Goal: Task Accomplishment & Management: Manage account settings

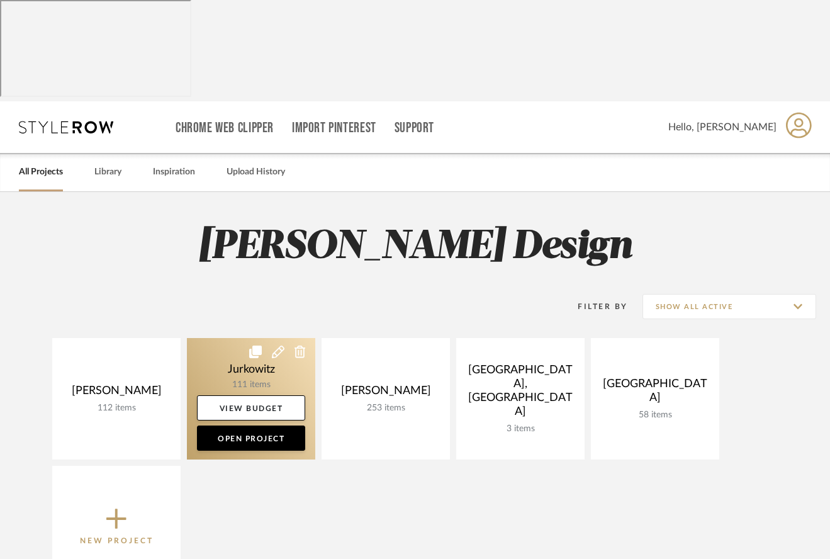
click at [227, 338] on link at bounding box center [251, 398] width 128 height 121
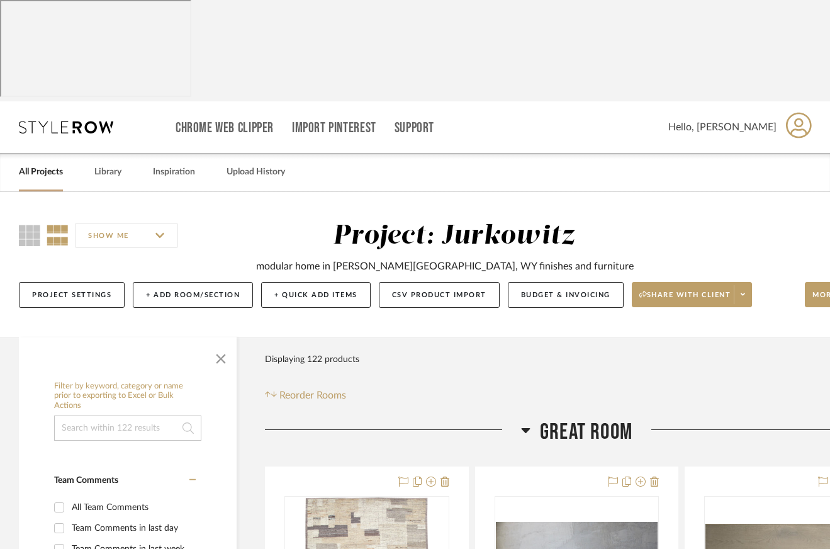
click at [524, 422] on icon at bounding box center [525, 429] width 9 height 15
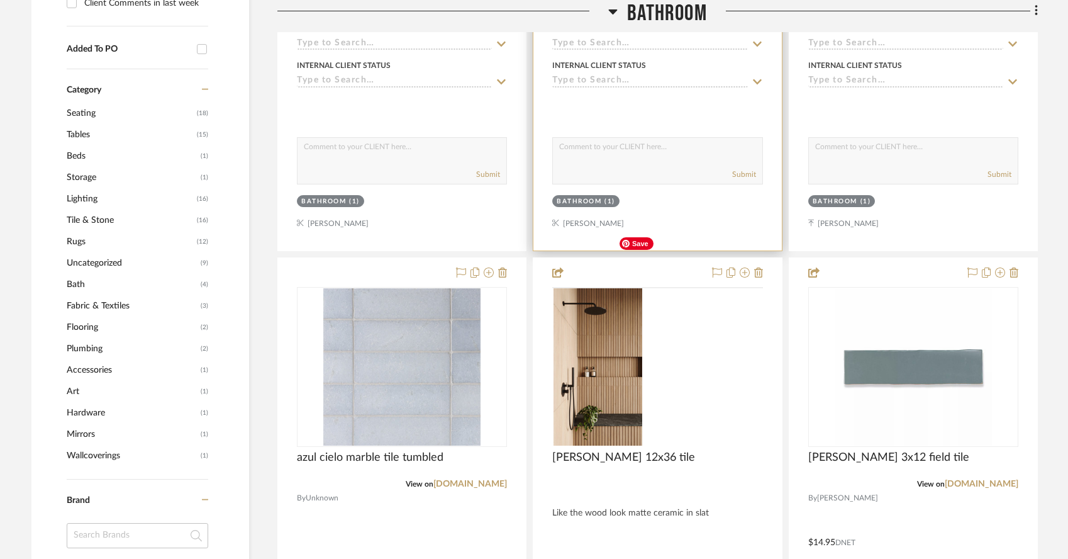
scroll to position [822, 0]
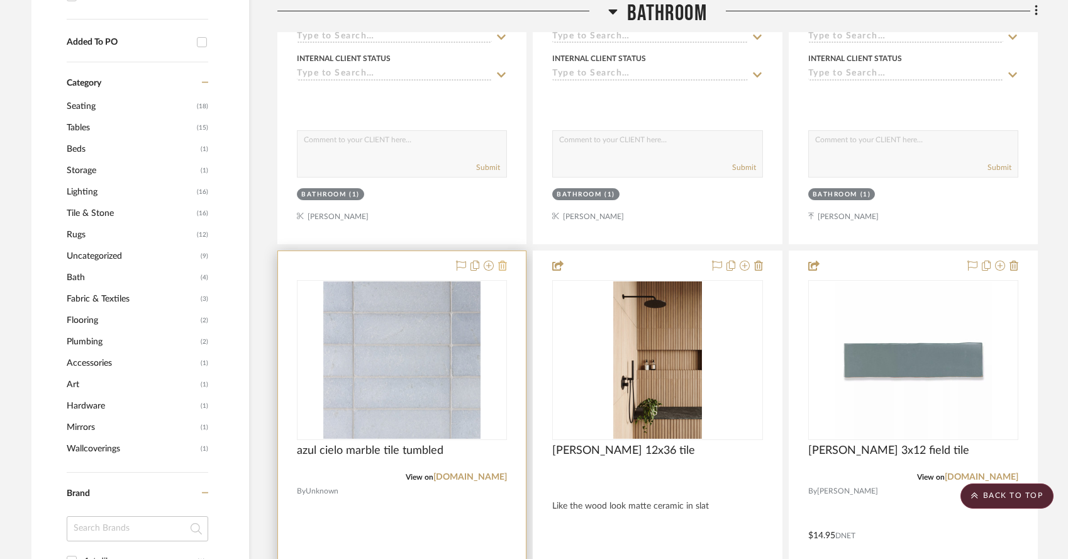
click at [502, 260] on icon at bounding box center [502, 265] width 9 height 10
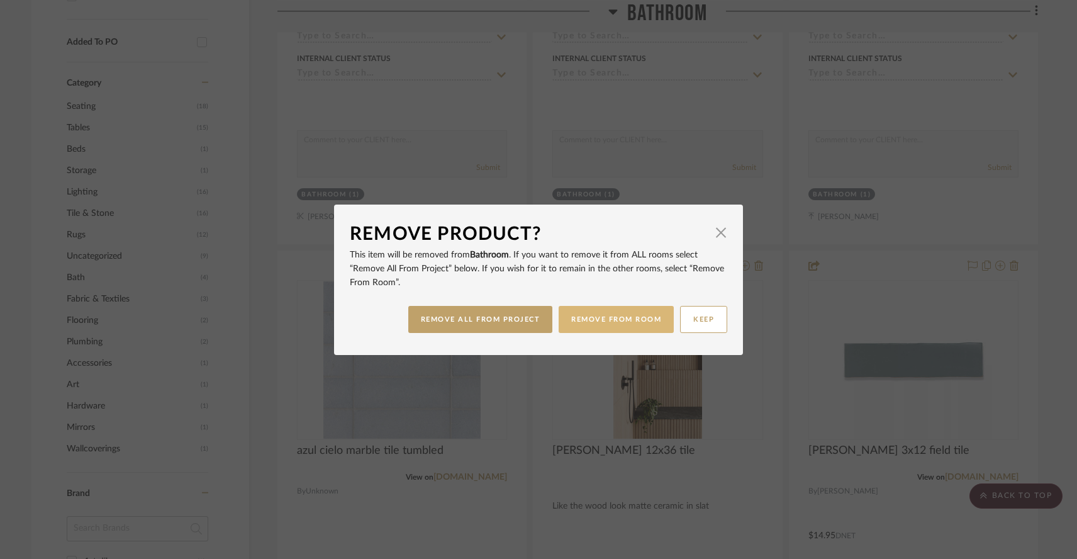
click at [613, 328] on button "REMOVE FROM ROOM" at bounding box center [616, 319] width 115 height 27
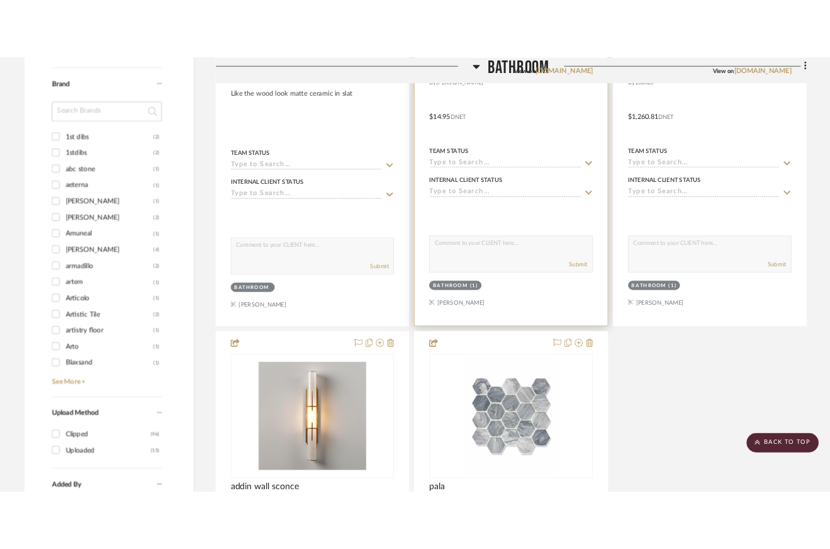
scroll to position [1330, 0]
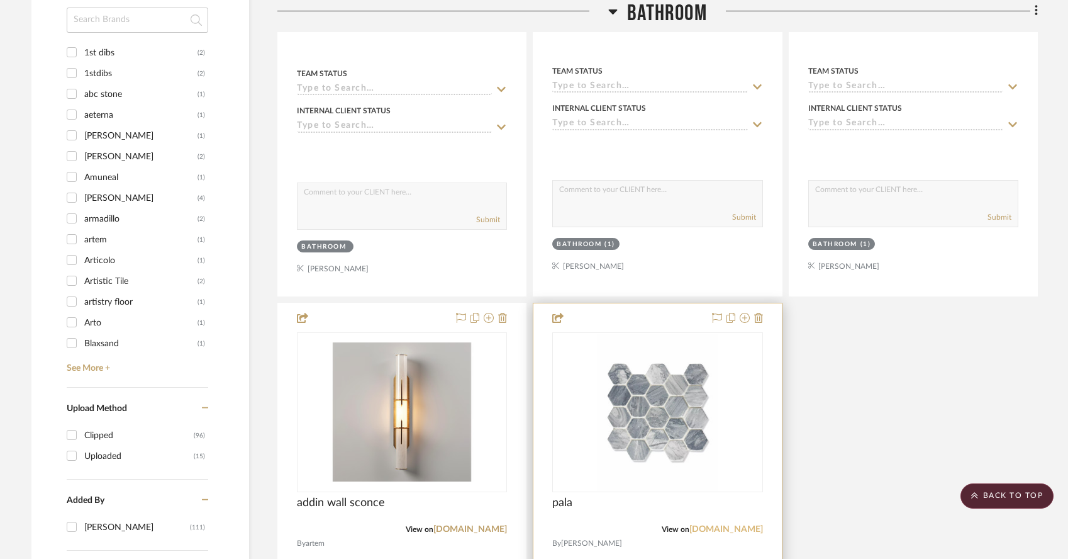
click at [689, 525] on link "[DOMAIN_NAME]" at bounding box center [726, 529] width 74 height 9
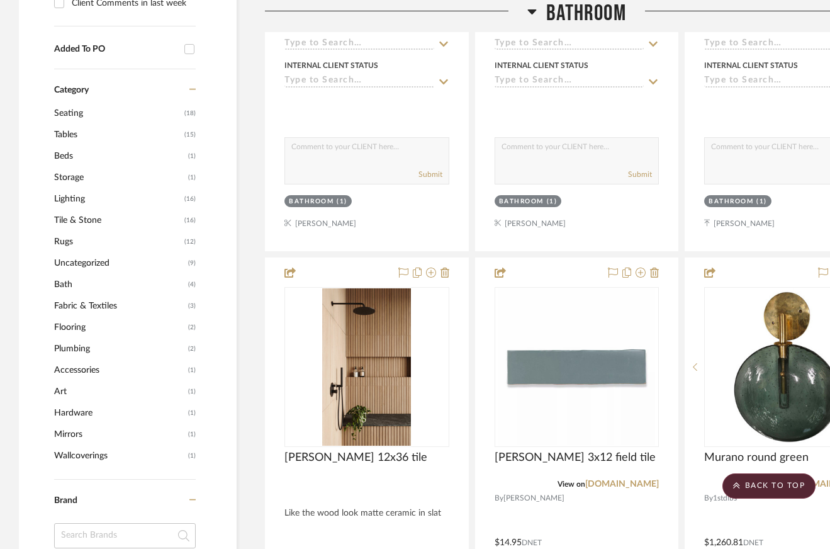
scroll to position [816, 0]
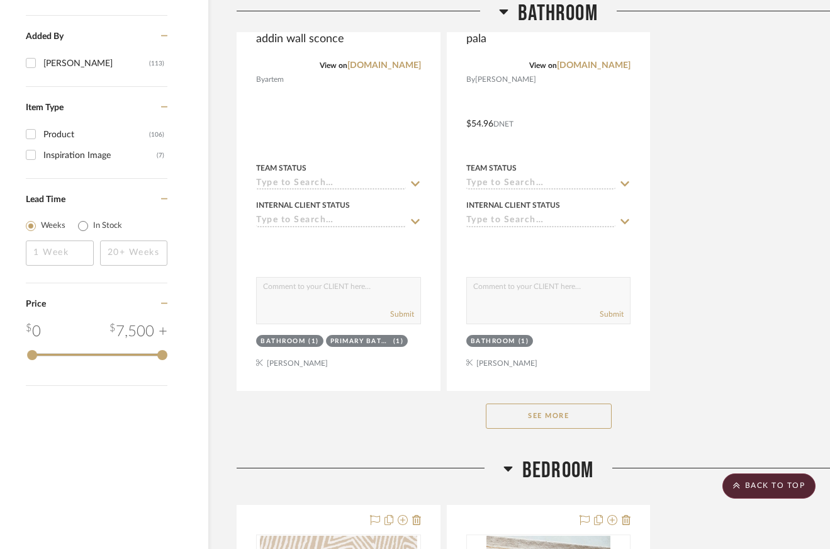
scroll to position [1795, 28]
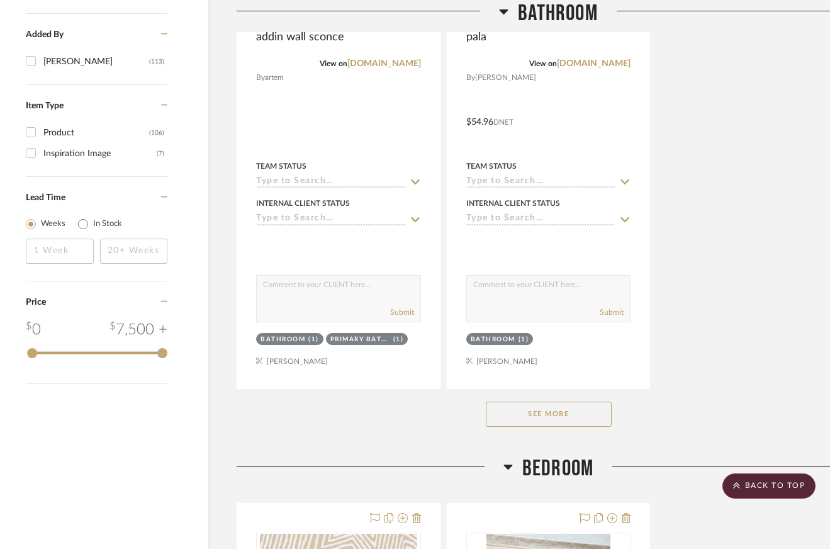
click at [530, 408] on button "See More" at bounding box center [549, 413] width 126 height 25
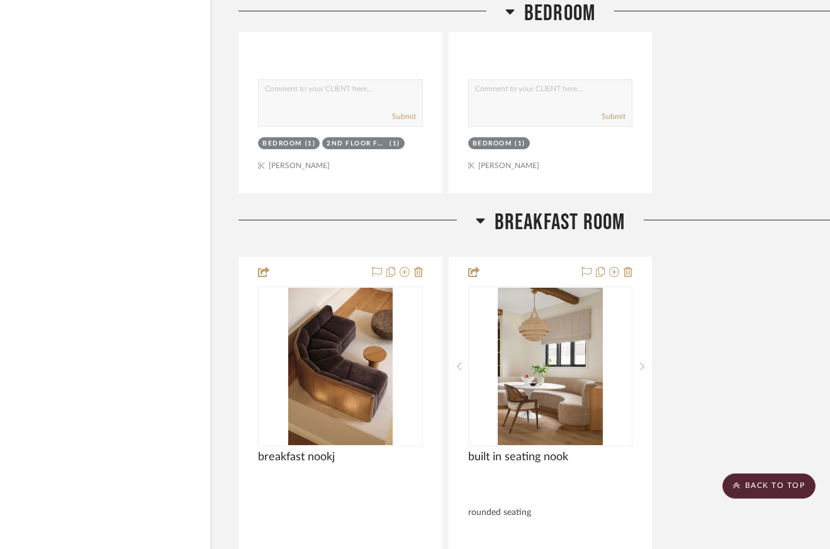
scroll to position [2658, 26]
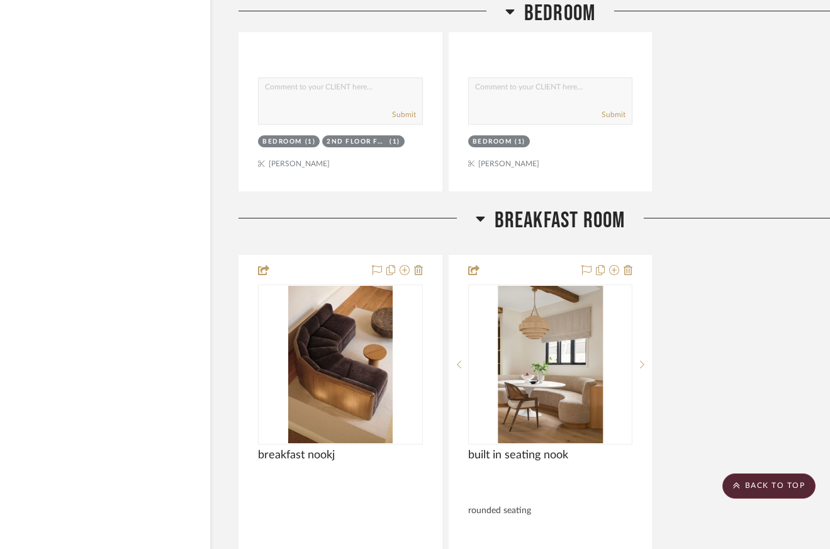
click at [476, 226] on icon at bounding box center [480, 218] width 9 height 15
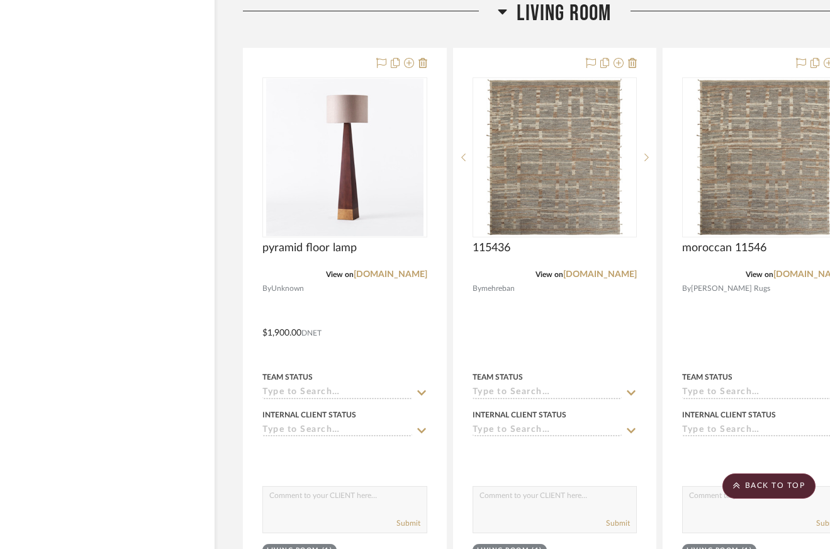
scroll to position [6626, 22]
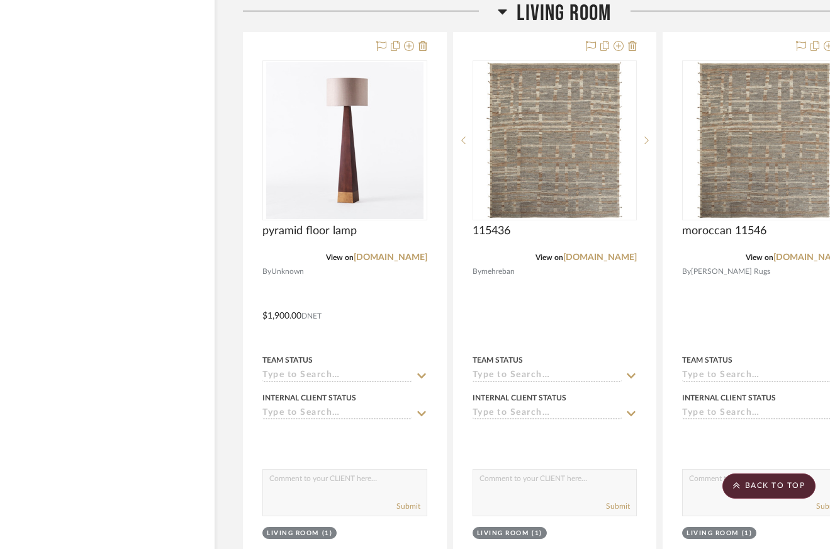
click at [500, 14] on icon at bounding box center [502, 11] width 9 height 5
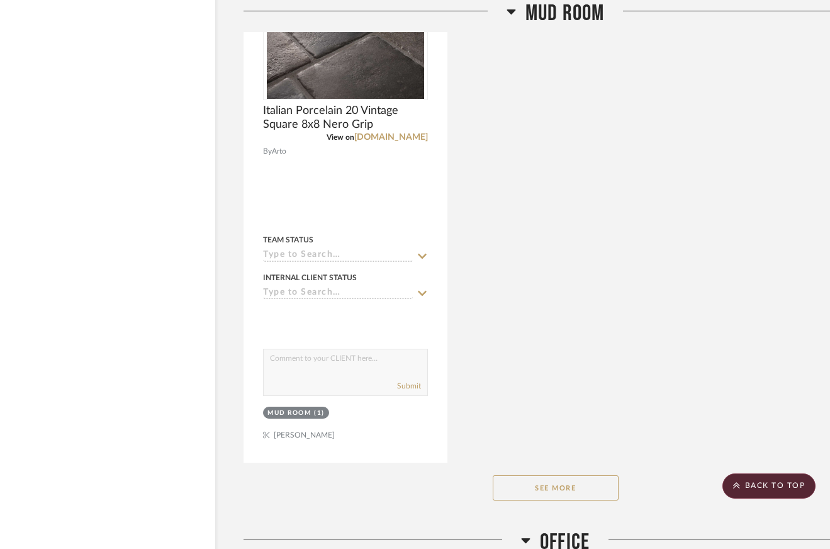
scroll to position [7910, 22]
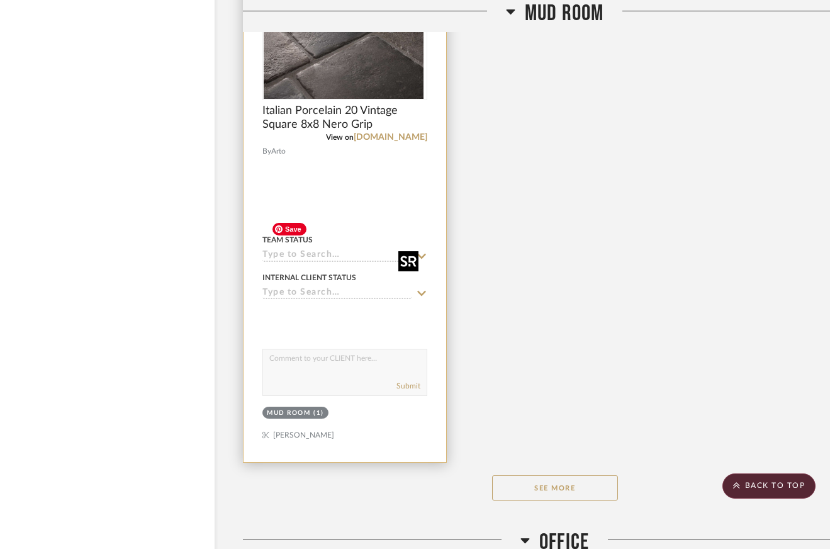
click at [329, 100] on div at bounding box center [344, 20] width 165 height 160
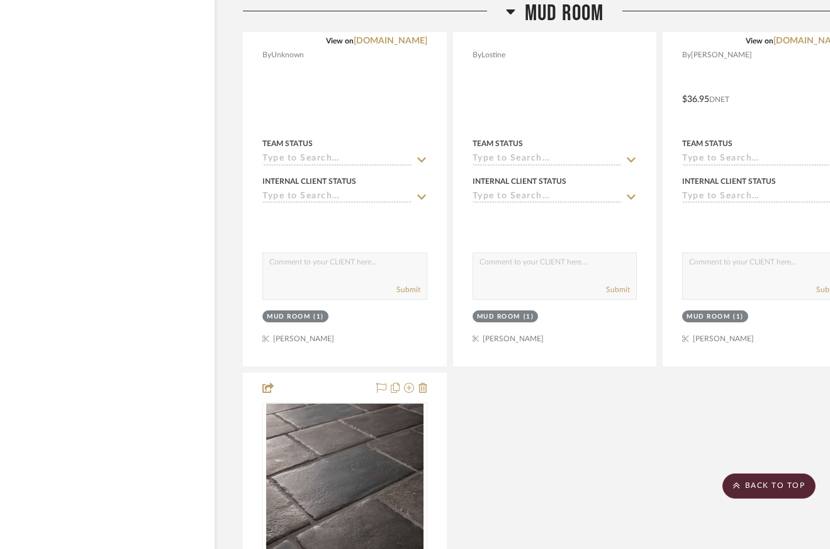
scroll to position [7449, 15]
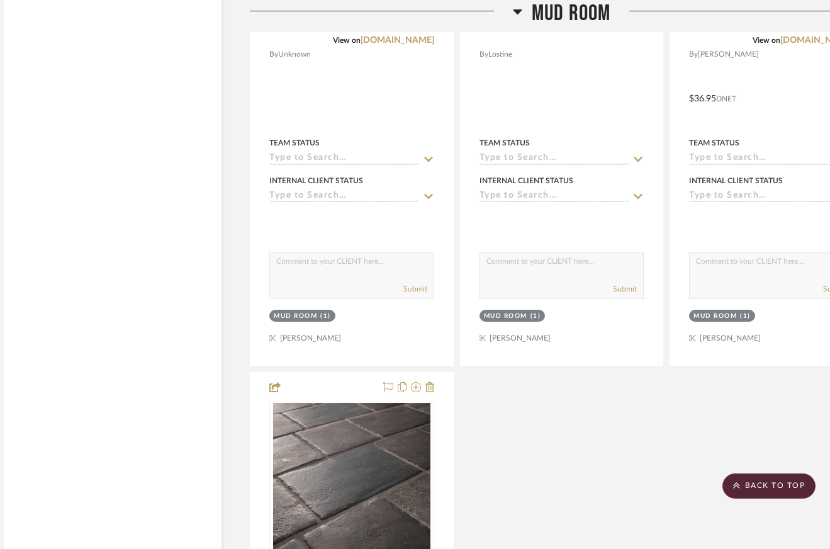
click at [516, 9] on icon at bounding box center [517, 11] width 9 height 15
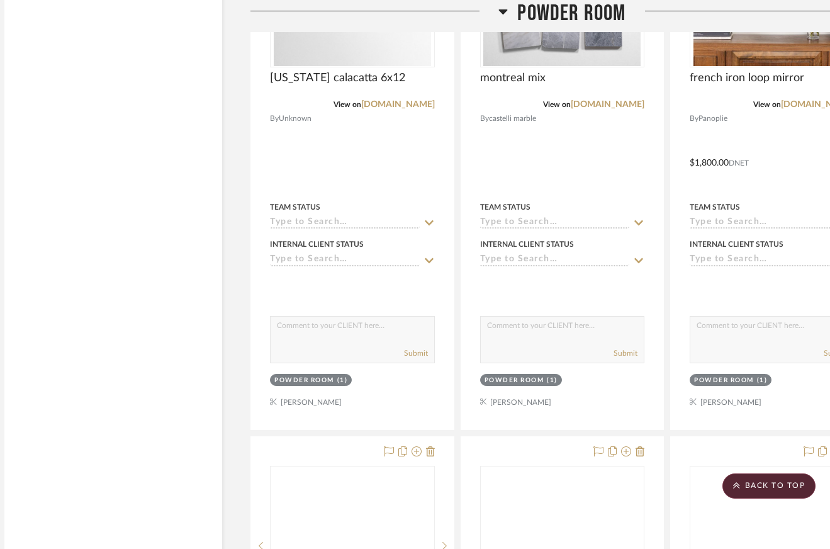
scroll to position [8176, 14]
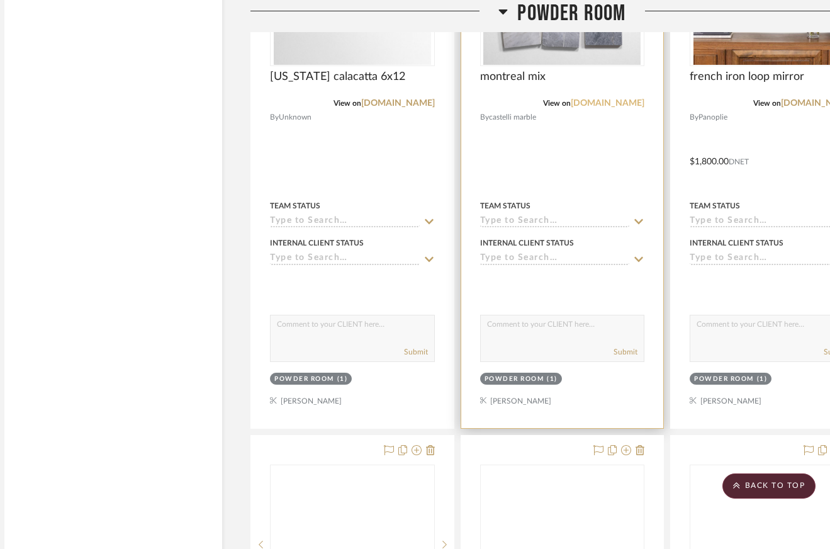
click at [599, 108] on link "castellimarbleinc.com" at bounding box center [608, 103] width 74 height 9
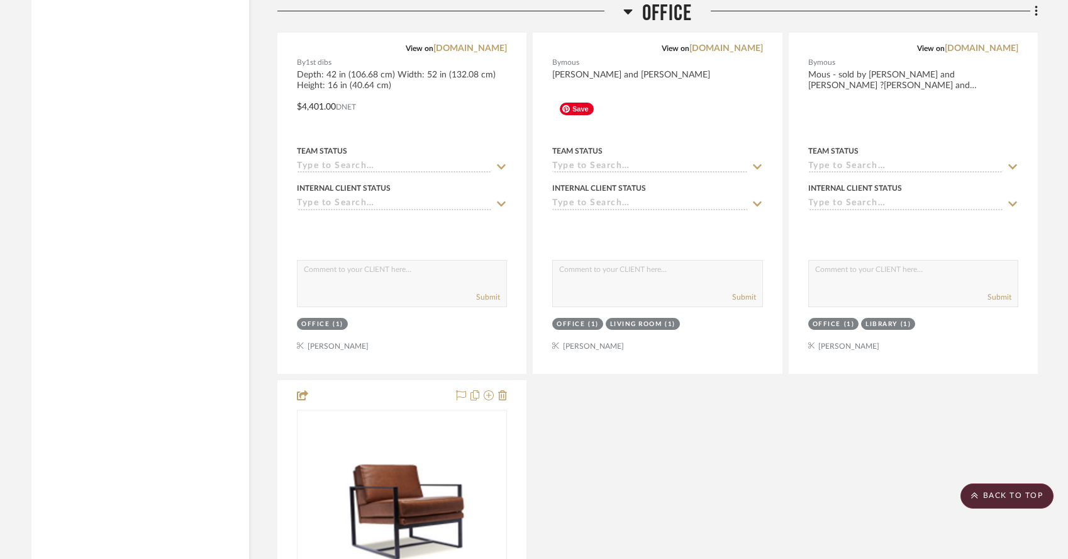
scroll to position [6714, 0]
